Goal: Navigation & Orientation: Go to known website

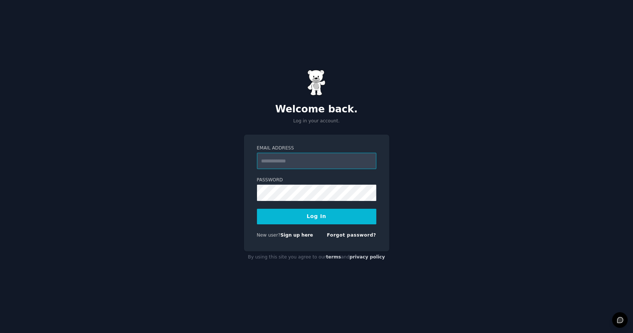
click at [275, 155] on input "Email Address" at bounding box center [316, 161] width 119 height 16
type input "**********"
